Goal: Register for event/course

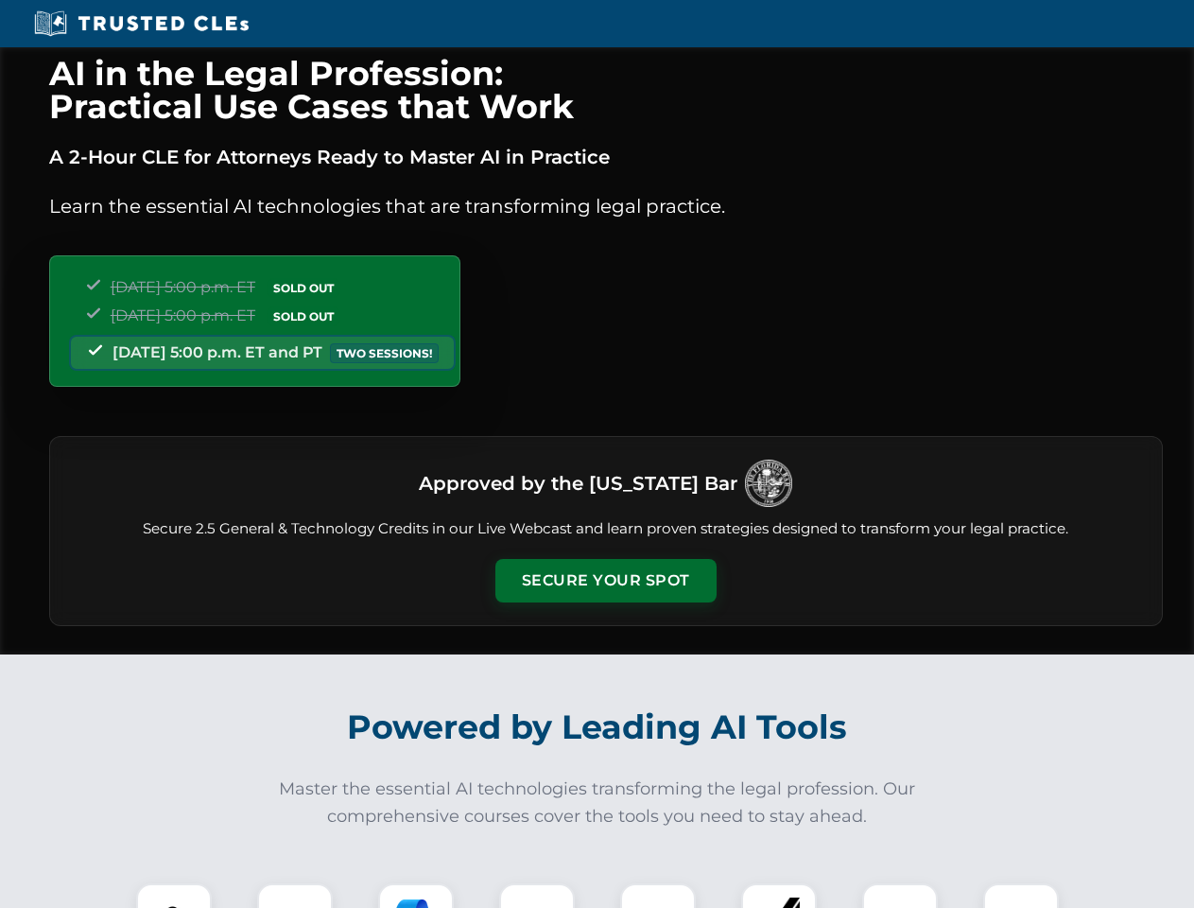
click at [605, 580] on button "Secure Your Spot" at bounding box center [605, 580] width 221 height 43
click at [174, 895] on img at bounding box center [174, 920] width 55 height 55
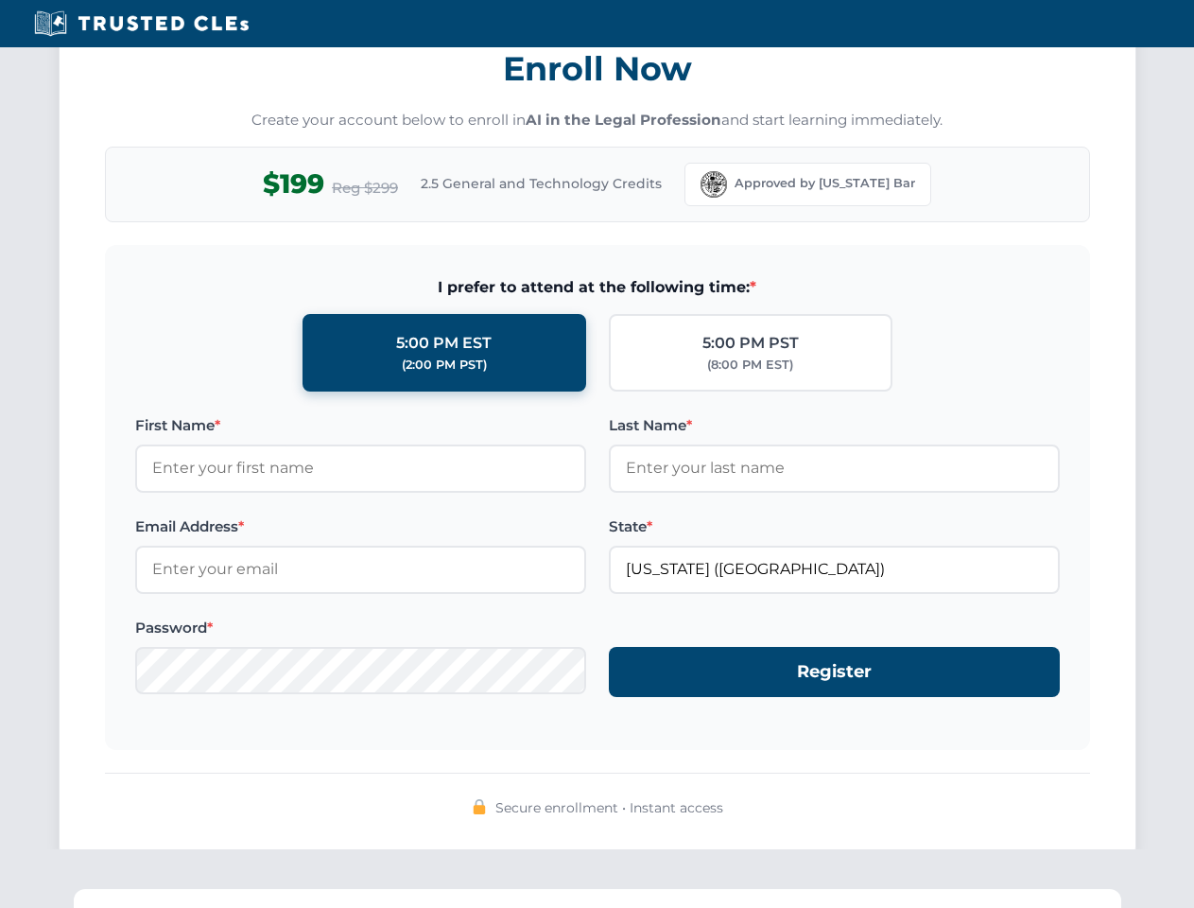
scroll to position [1856, 0]
